Goal: Entertainment & Leisure: Consume media (video, audio)

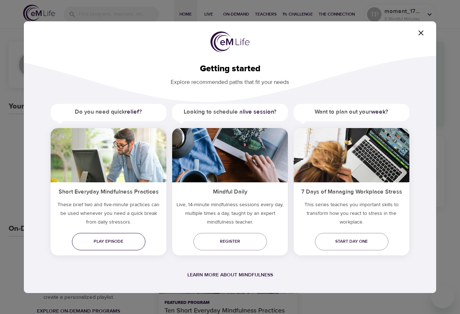
click at [115, 237] on link "Play episode" at bounding box center [108, 241] width 73 height 17
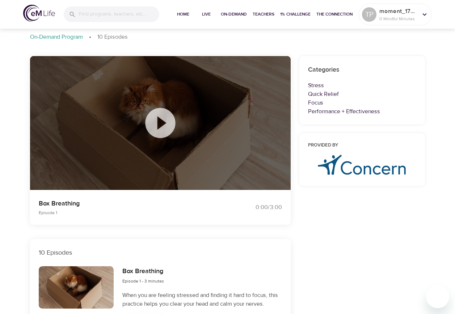
scroll to position [36, 0]
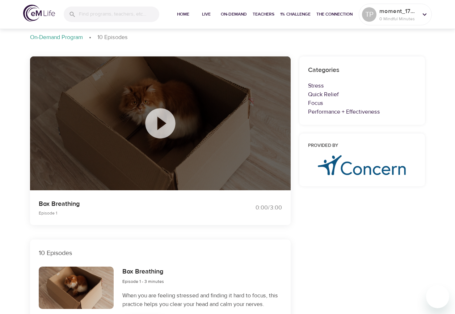
click at [161, 126] on icon at bounding box center [160, 123] width 36 height 36
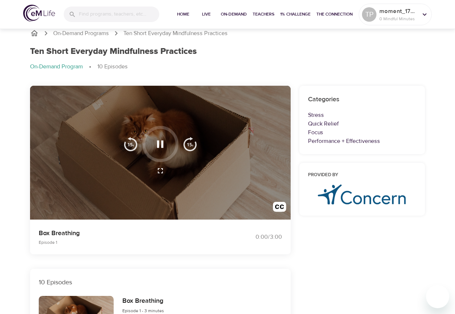
scroll to position [0, 0]
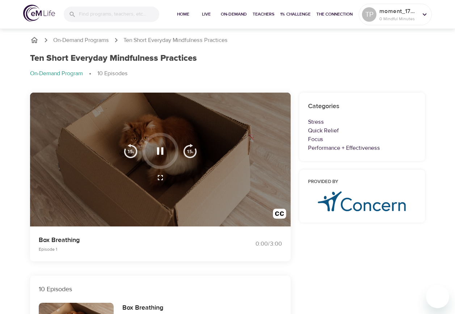
click at [160, 149] on icon "button" at bounding box center [160, 151] width 13 height 13
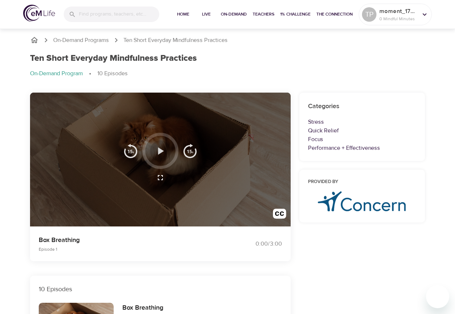
click at [160, 151] on icon "button" at bounding box center [161, 150] width 6 height 7
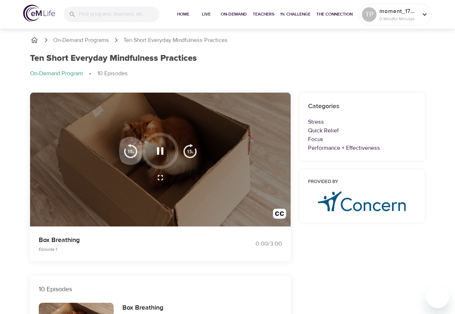
click at [133, 153] on img "button" at bounding box center [130, 151] width 14 height 14
click at [186, 153] on img "button" at bounding box center [190, 151] width 14 height 14
click at [159, 177] on icon "button" at bounding box center [160, 177] width 9 height 9
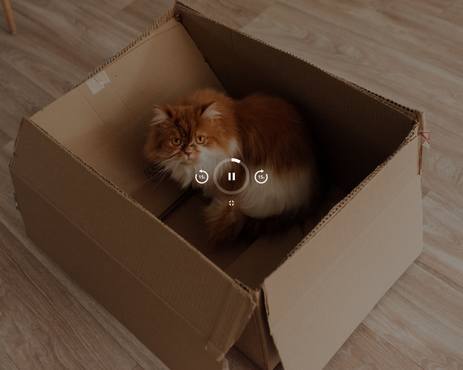
click at [230, 175] on icon "button" at bounding box center [231, 176] width 7 height 7
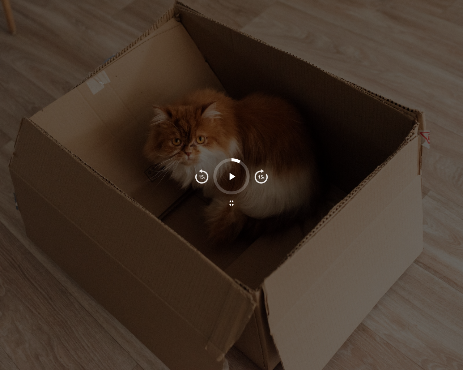
drag, startPoint x: 238, startPoint y: 162, endPoint x: 230, endPoint y: 160, distance: 8.2
click at [230, 160] on div at bounding box center [231, 176] width 36 height 36
click at [231, 176] on icon "button" at bounding box center [232, 176] width 6 height 7
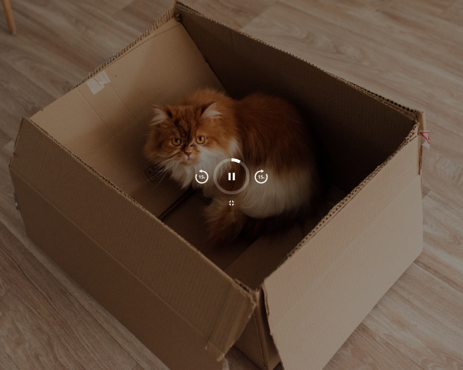
click at [232, 202] on icon "button" at bounding box center [231, 203] width 9 height 9
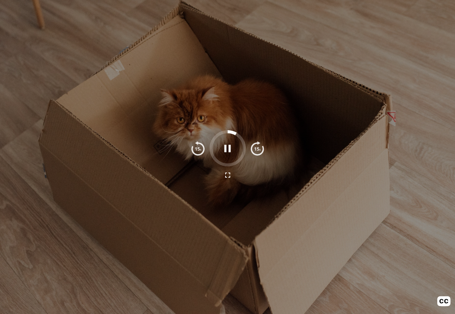
scroll to position [326, 0]
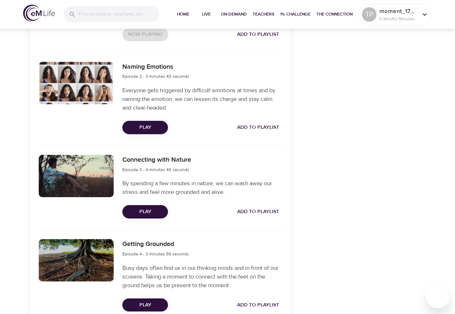
click at [152, 213] on span "Play" at bounding box center [145, 211] width 34 height 9
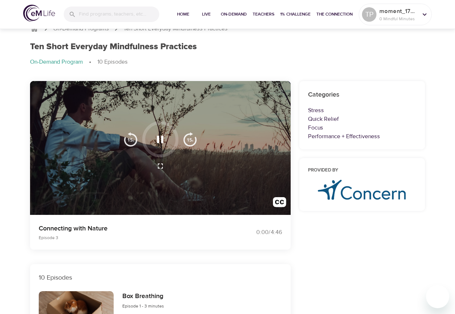
scroll to position [0, 0]
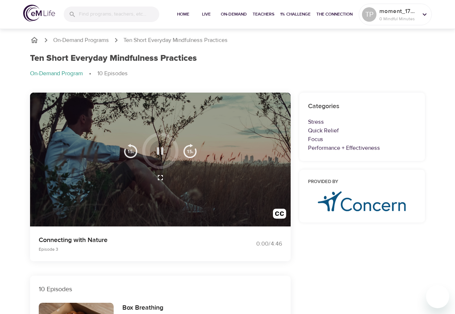
click at [164, 150] on icon "button" at bounding box center [160, 151] width 13 height 13
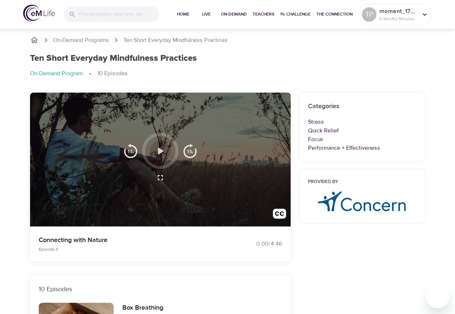
click at [163, 150] on icon "button" at bounding box center [160, 151] width 13 height 13
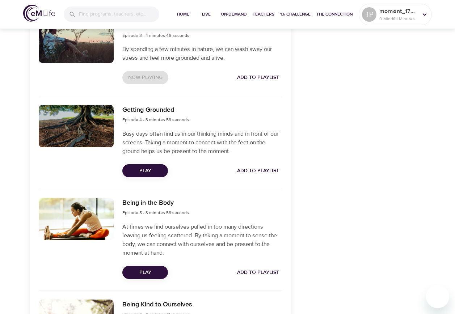
scroll to position [470, 0]
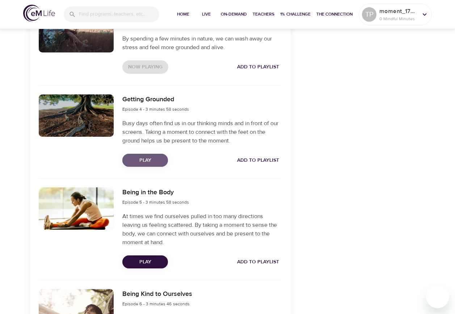
click at [144, 161] on span "Play" at bounding box center [145, 160] width 34 height 9
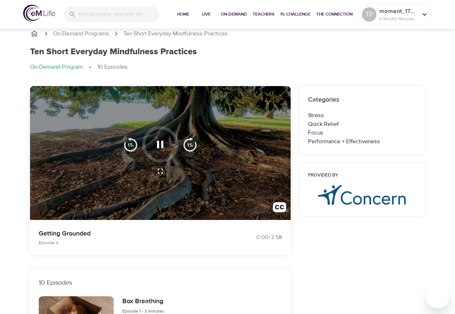
scroll to position [0, 0]
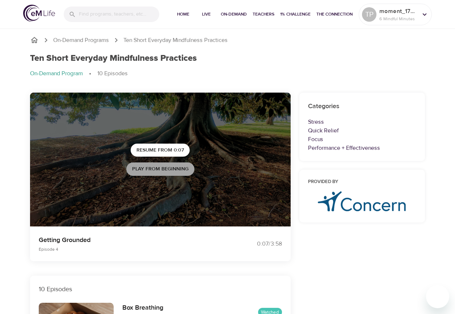
click at [170, 167] on span "Play from beginning" at bounding box center [160, 169] width 56 height 9
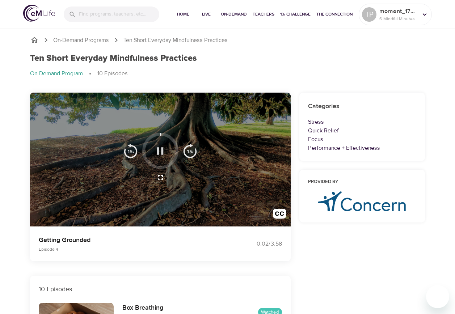
click at [161, 154] on icon "button" at bounding box center [160, 151] width 13 height 13
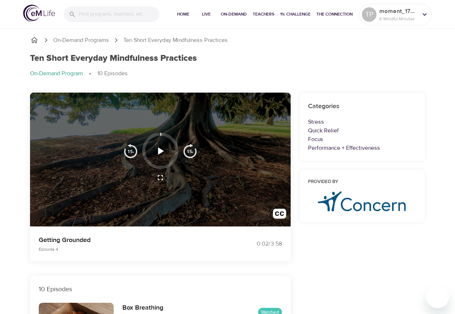
click at [161, 154] on icon "button" at bounding box center [160, 151] width 13 height 13
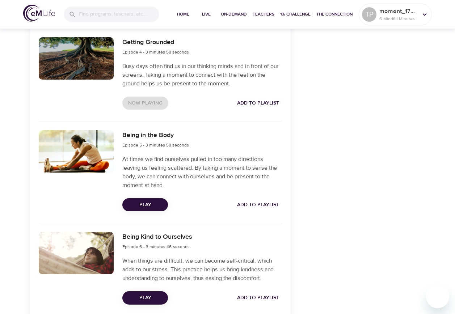
scroll to position [615, 0]
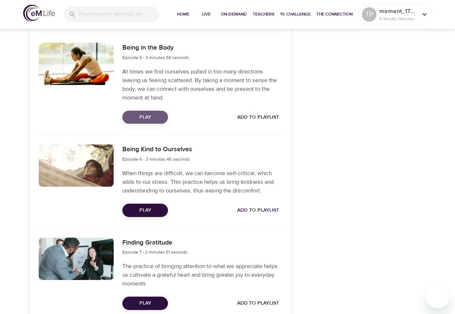
click at [140, 119] on span "Play" at bounding box center [145, 117] width 34 height 9
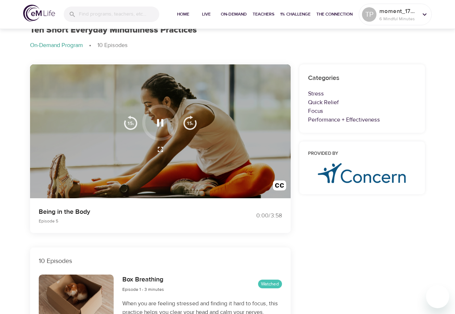
scroll to position [0, 0]
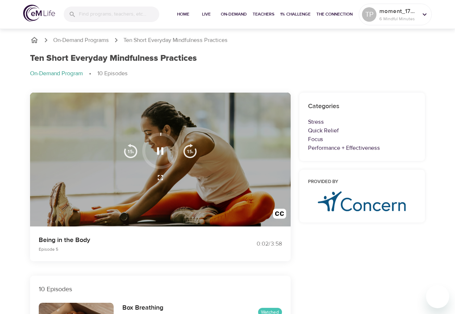
click at [163, 153] on icon "button" at bounding box center [160, 150] width 7 height 7
